Goal: Task Accomplishment & Management: Complete application form

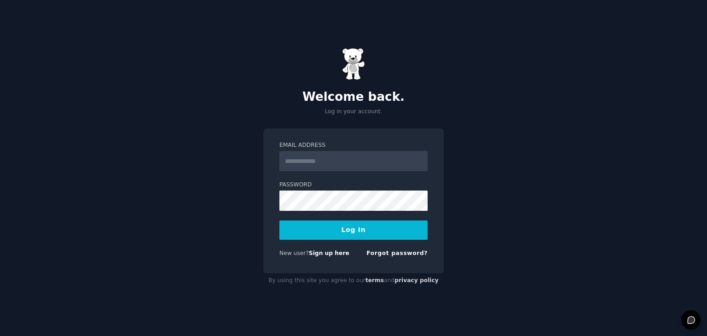
click at [320, 164] on input "Email Address" at bounding box center [353, 161] width 148 height 20
type input "**********"
click at [337, 229] on button "Log In" at bounding box center [353, 229] width 148 height 19
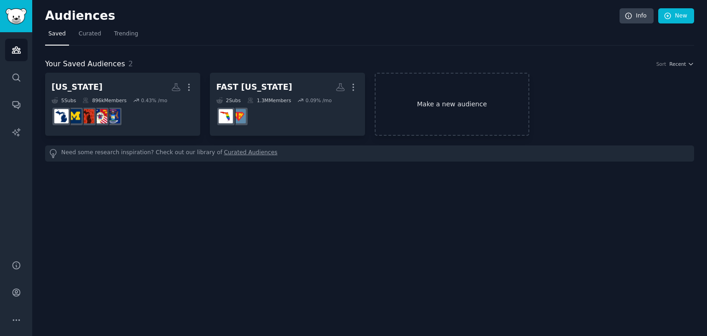
click at [397, 104] on link "Make a new audience" at bounding box center [451, 104] width 155 height 63
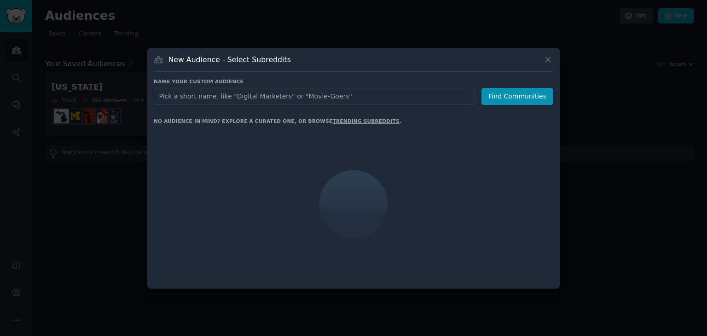
click at [209, 94] on input "text" at bounding box center [314, 96] width 321 height 17
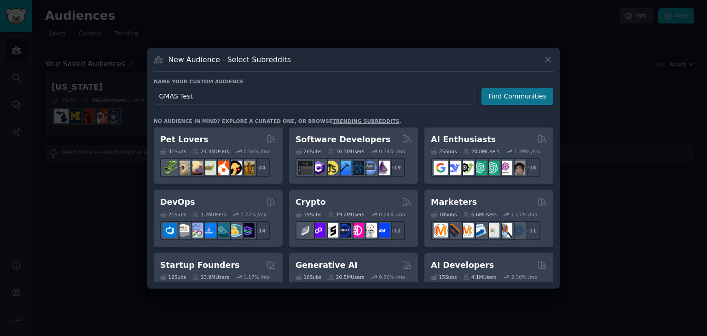
type input "GMAS Test"
click at [529, 96] on button "Find Communities" at bounding box center [517, 96] width 72 height 17
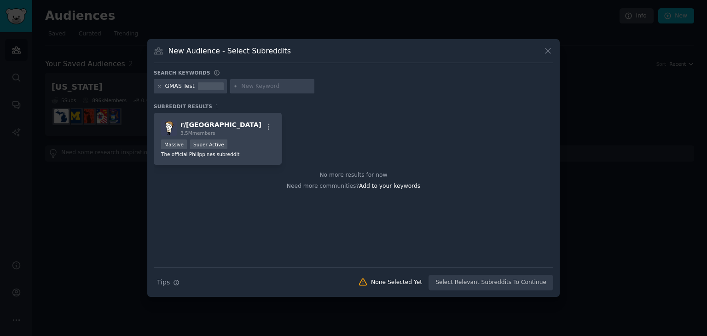
click at [185, 85] on div "GMAS Test" at bounding box center [179, 86] width 29 height 8
click at [160, 86] on icon at bounding box center [159, 86] width 2 height 2
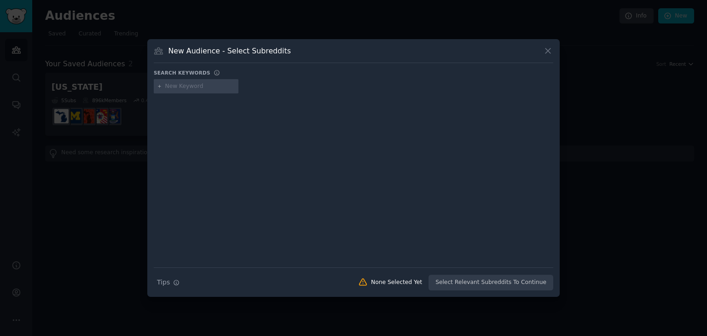
click at [190, 87] on input "text" at bounding box center [200, 86] width 70 height 8
click at [551, 53] on icon at bounding box center [548, 51] width 10 height 10
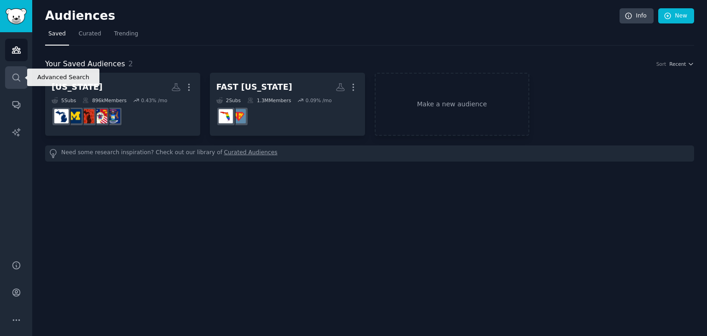
click at [12, 76] on icon "Sidebar" at bounding box center [17, 78] width 10 height 10
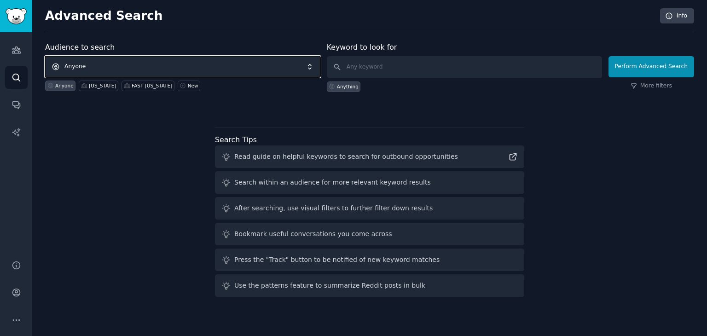
click at [221, 72] on span "Anyone" at bounding box center [182, 66] width 275 height 21
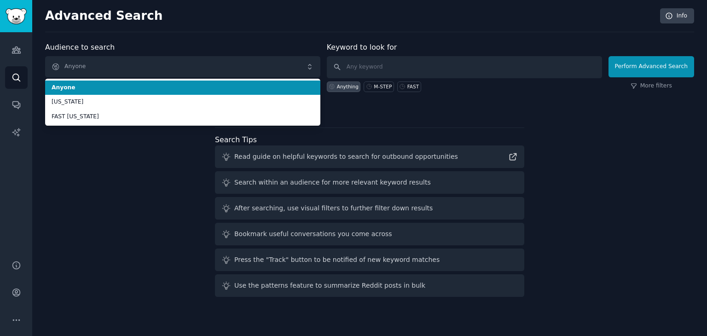
click at [147, 89] on span "Anyone" at bounding box center [183, 88] width 262 height 8
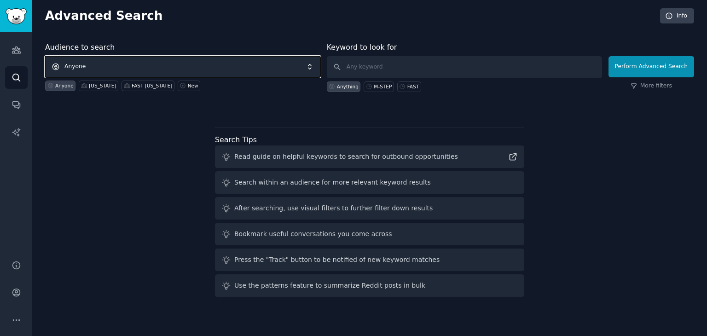
click at [219, 72] on span "Anyone" at bounding box center [182, 66] width 275 height 21
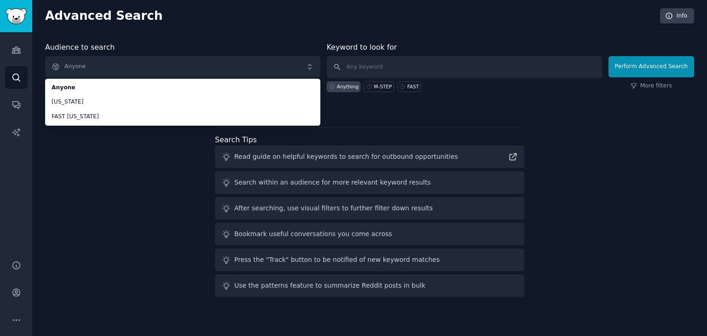
drag, startPoint x: 127, startPoint y: 150, endPoint x: 362, endPoint y: 89, distance: 242.9
click at [132, 147] on div "Audience to search Anyone Anyone [US_STATE] FAST [US_STATE] Anyone [US_STATE] F…" at bounding box center [369, 171] width 649 height 259
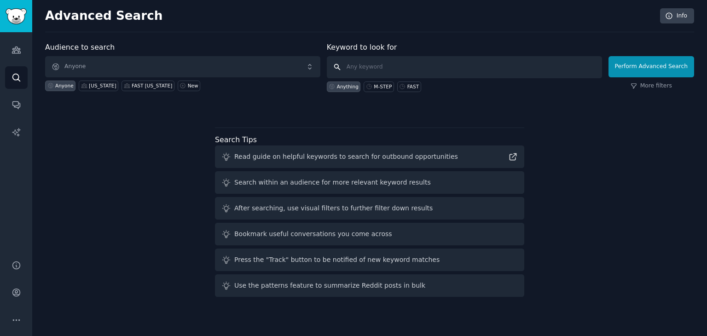
click at [412, 65] on input "text" at bounding box center [464, 67] width 275 height 22
type input "GMAS Test"
click at [626, 67] on button "Perform Advanced Search" at bounding box center [651, 66] width 86 height 21
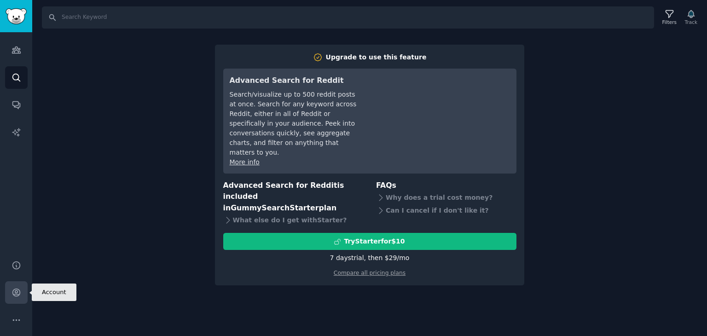
click at [14, 294] on icon "Sidebar" at bounding box center [15, 292] width 7 height 7
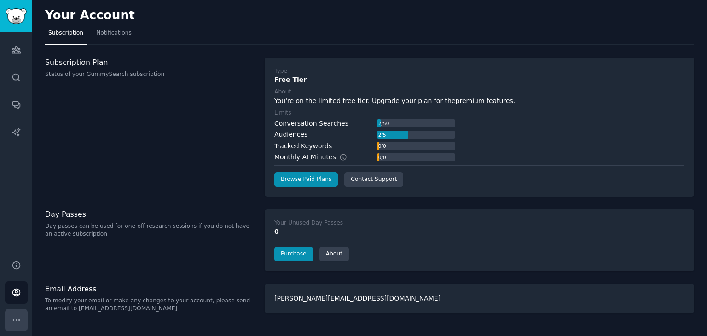
click at [11, 323] on button "More" at bounding box center [16, 320] width 23 height 23
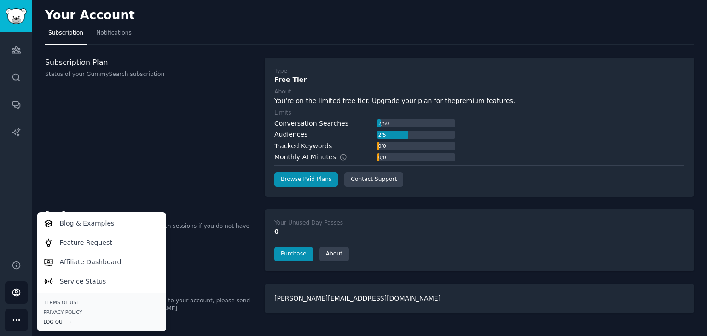
click at [55, 320] on div "Log Out →" at bounding box center [102, 321] width 116 height 6
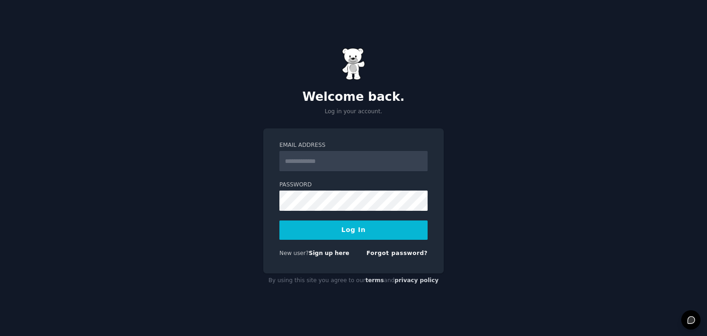
click at [318, 257] on div "New user? Sign up here" at bounding box center [314, 253] width 70 height 8
click at [327, 254] on link "Sign up here" at bounding box center [329, 253] width 40 height 6
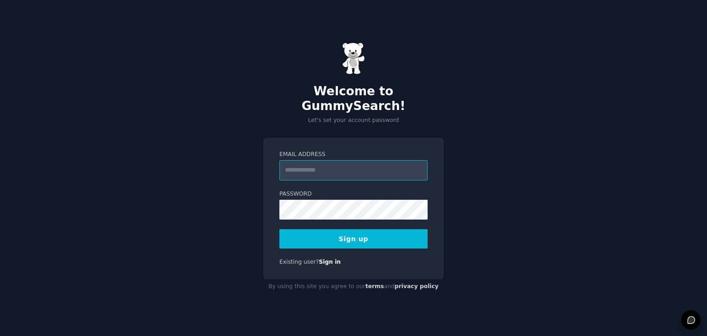
click at [316, 167] on input "Email Address" at bounding box center [353, 170] width 148 height 20
paste input "**********"
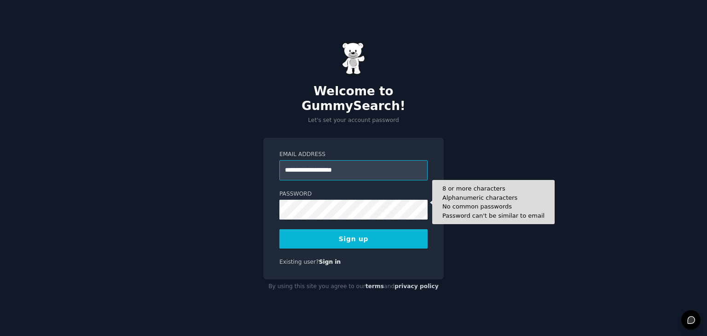
type input "**********"
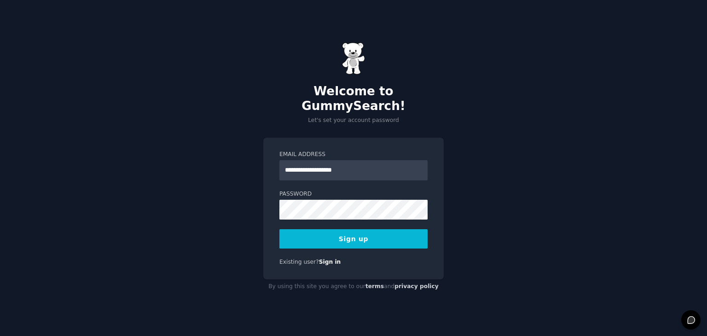
click at [262, 230] on div "**********" at bounding box center [353, 168] width 707 height 336
click at [295, 230] on button "Sign up" at bounding box center [353, 238] width 148 height 19
click at [357, 233] on div "Sign up" at bounding box center [353, 238] width 148 height 19
